Goal: Task Accomplishment & Management: Manage account settings

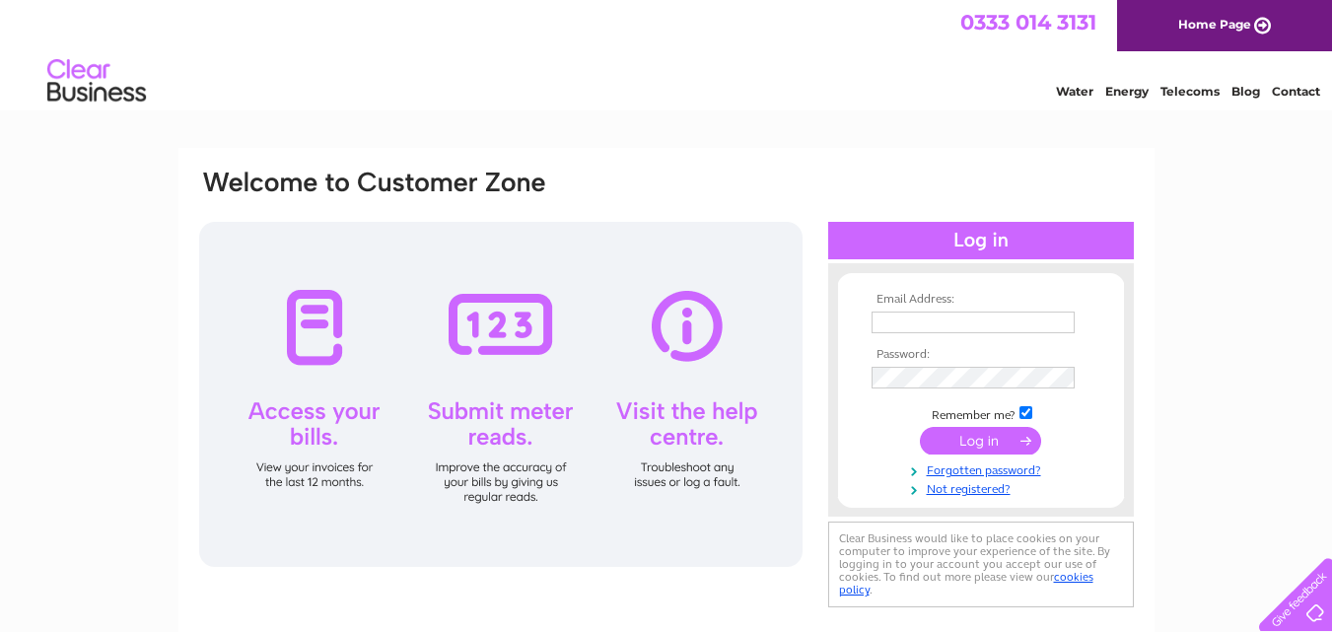
type input "[EMAIL_ADDRESS][DOMAIN_NAME]"
click at [983, 439] on input "submit" at bounding box center [980, 441] width 121 height 28
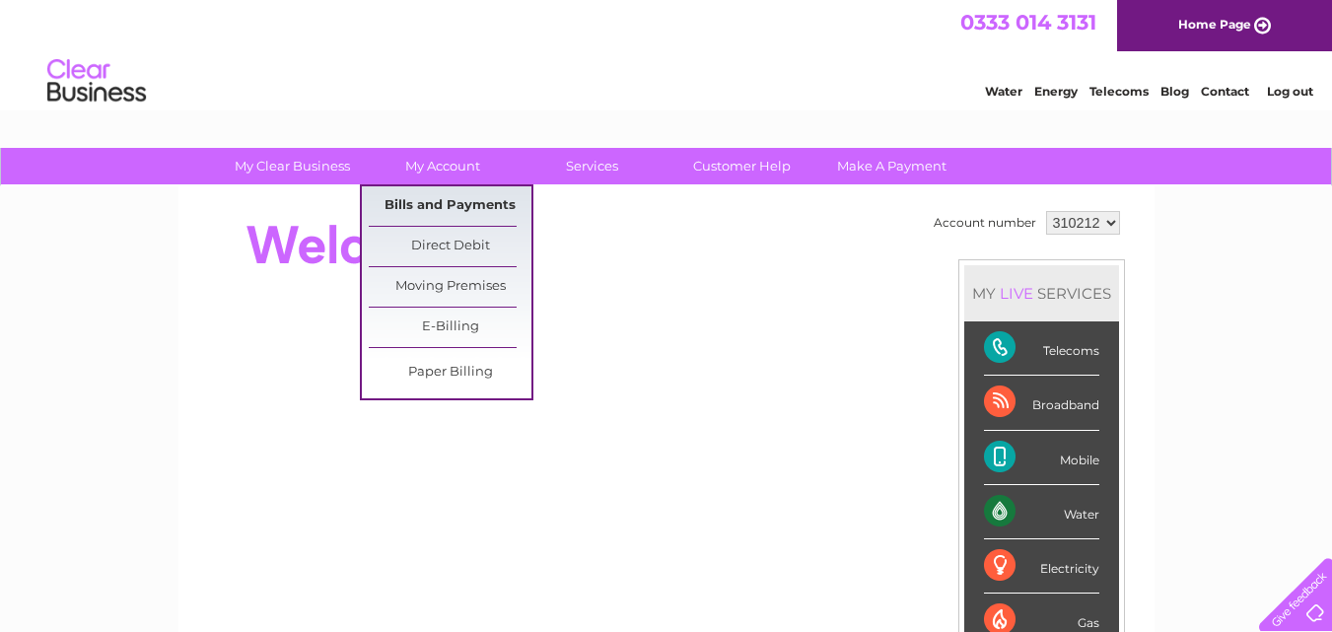
click at [441, 202] on link "Bills and Payments" at bounding box center [450, 205] width 163 height 39
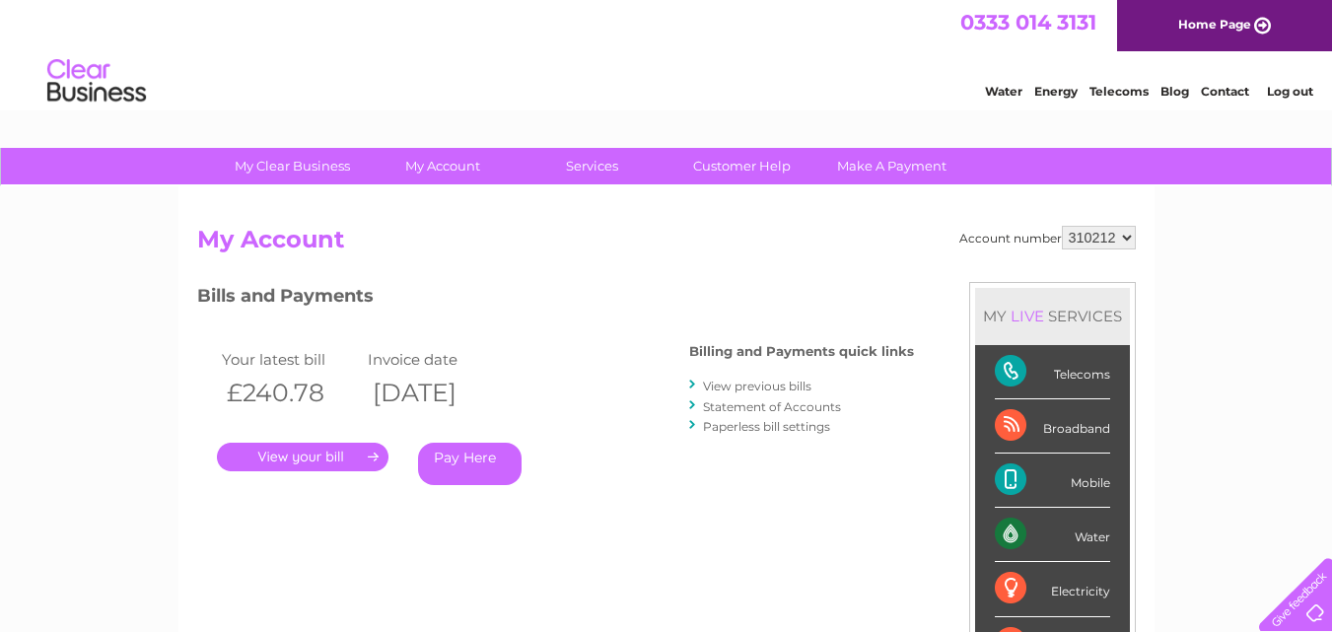
click at [298, 455] on link "." at bounding box center [303, 457] width 172 height 29
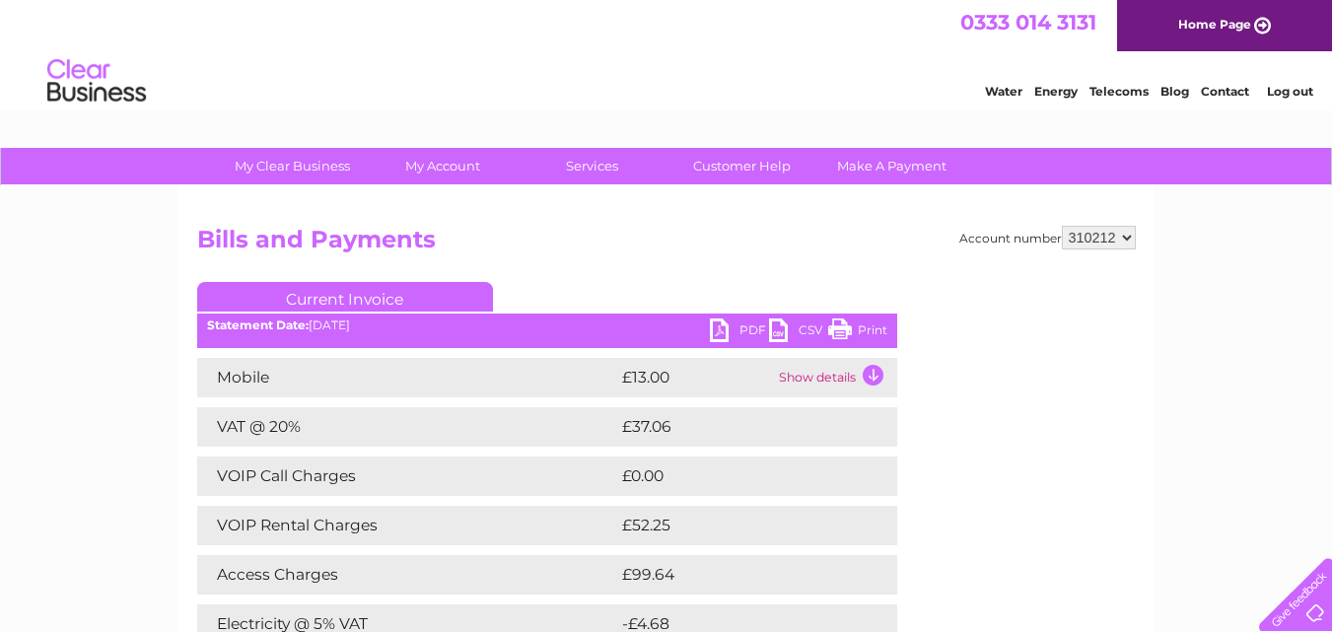
click at [719, 328] on link "PDF" at bounding box center [739, 332] width 59 height 29
